Goal: Understand process/instructions

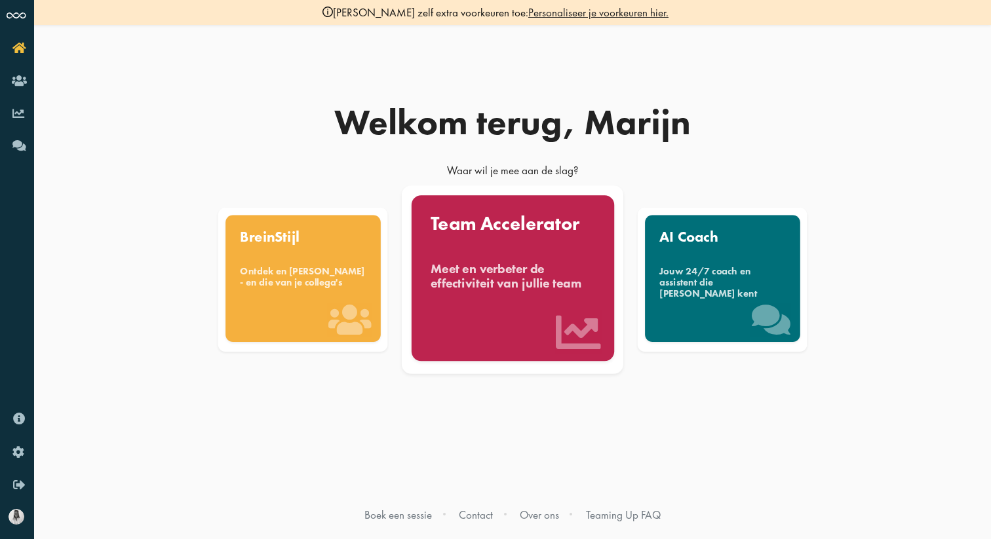
click at [508, 283] on div "Meet en verbeter de effectiviteit van jullie team" at bounding box center [512, 275] width 164 height 29
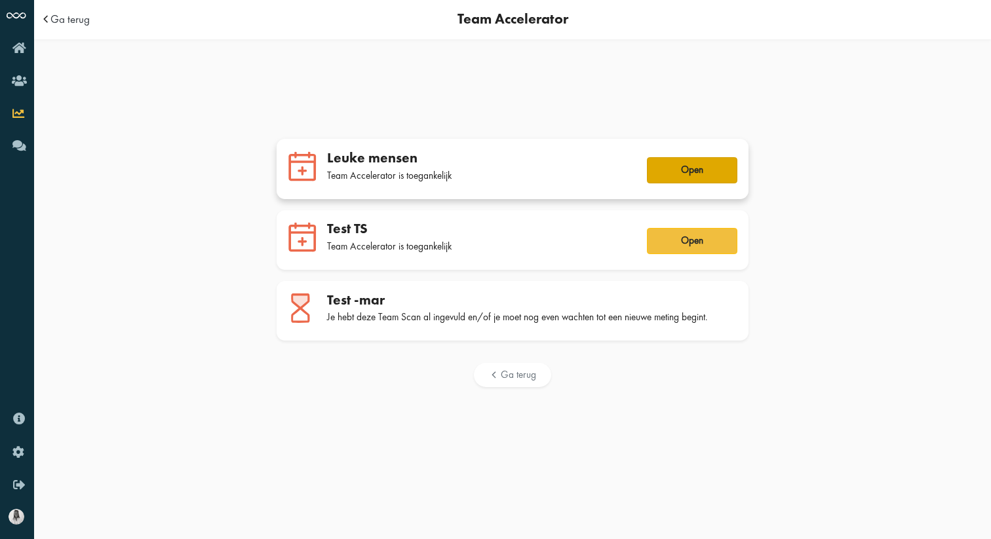
click at [695, 168] on button "Open" at bounding box center [692, 170] width 90 height 26
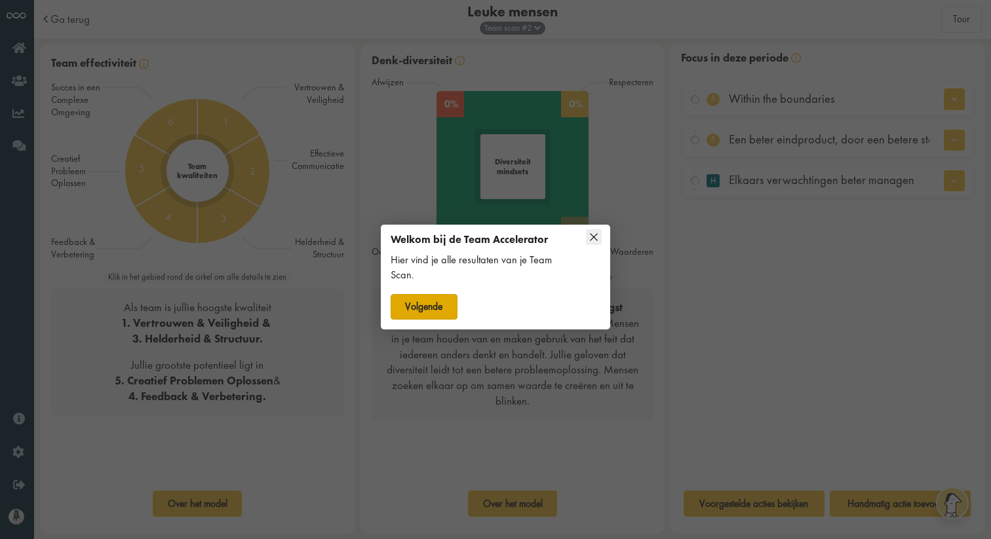
click at [432, 294] on button "Volgende" at bounding box center [423, 307] width 67 height 26
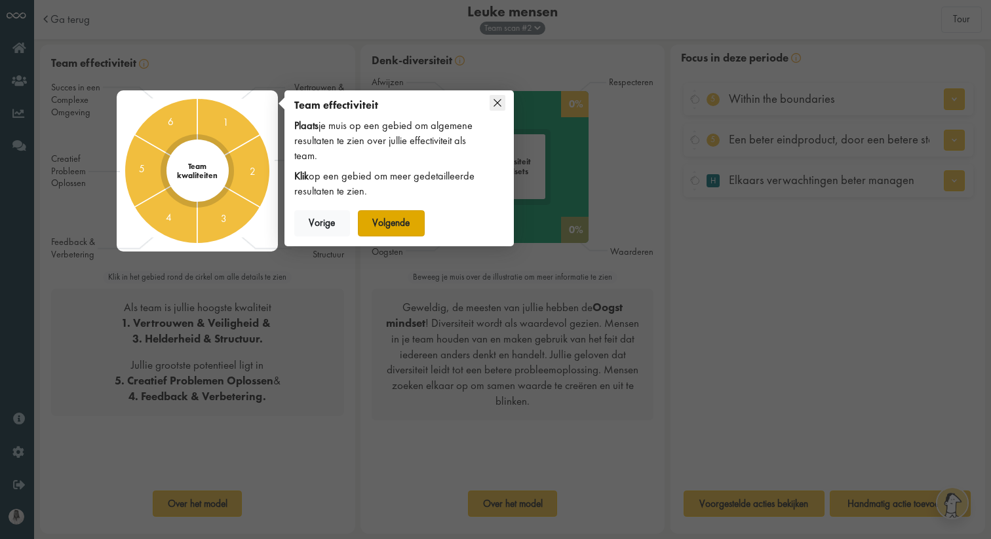
click at [387, 227] on button "Volgende" at bounding box center [391, 223] width 67 height 26
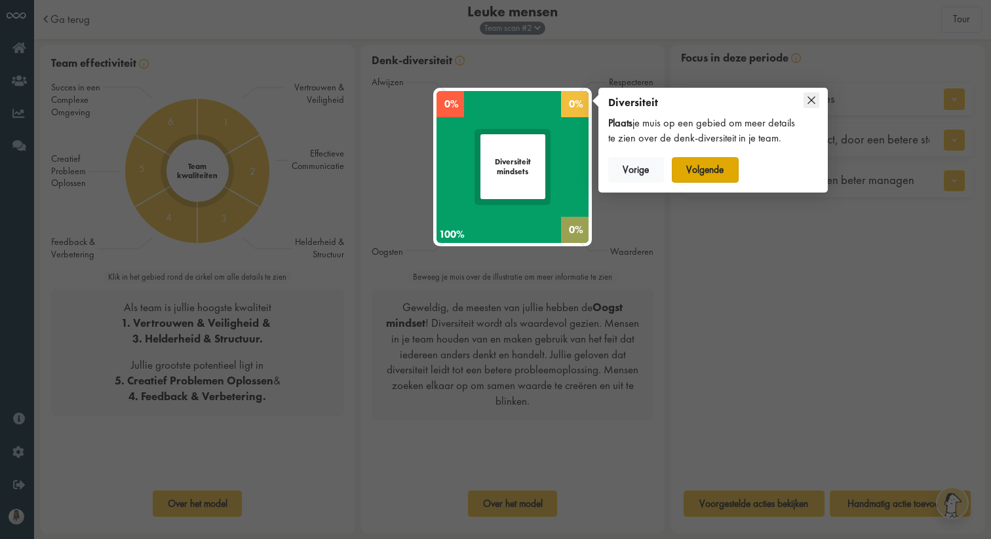
click at [706, 172] on button "Volgende" at bounding box center [705, 170] width 67 height 26
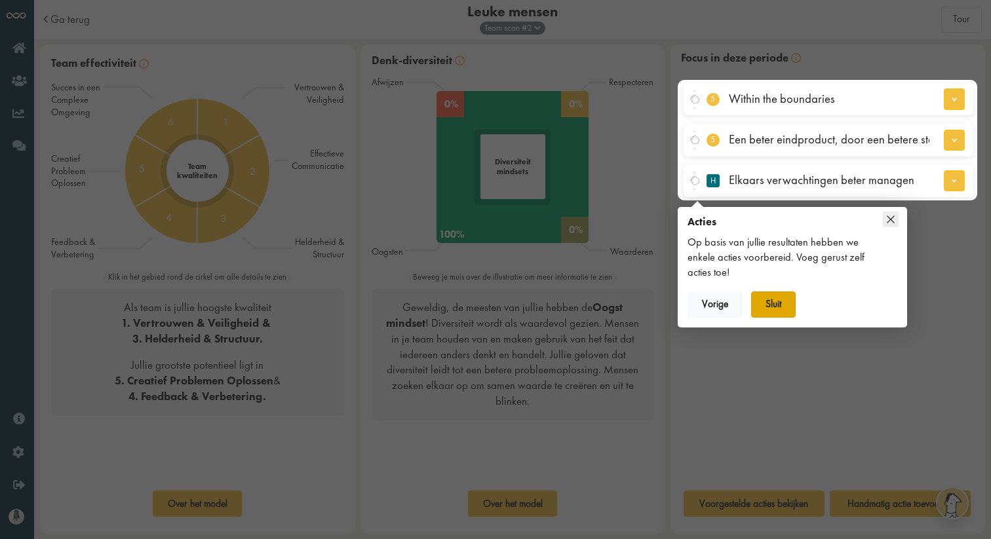
click at [774, 316] on button "Sluit" at bounding box center [773, 305] width 45 height 26
